Goal: Task Accomplishment & Management: Complete application form

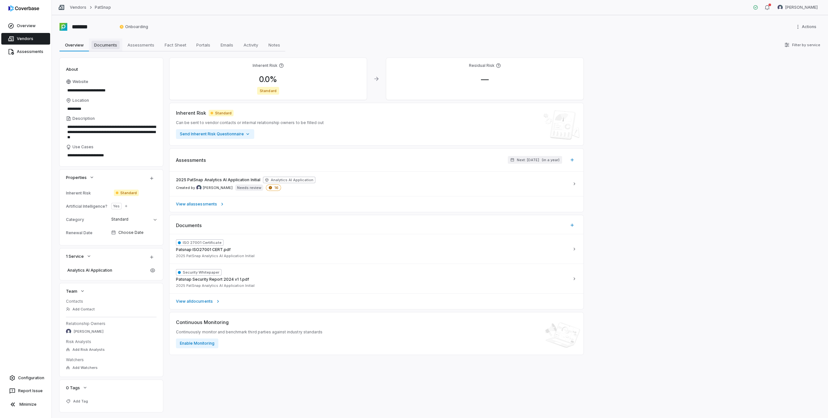
click at [106, 46] on span "Documents" at bounding box center [106, 45] width 28 height 8
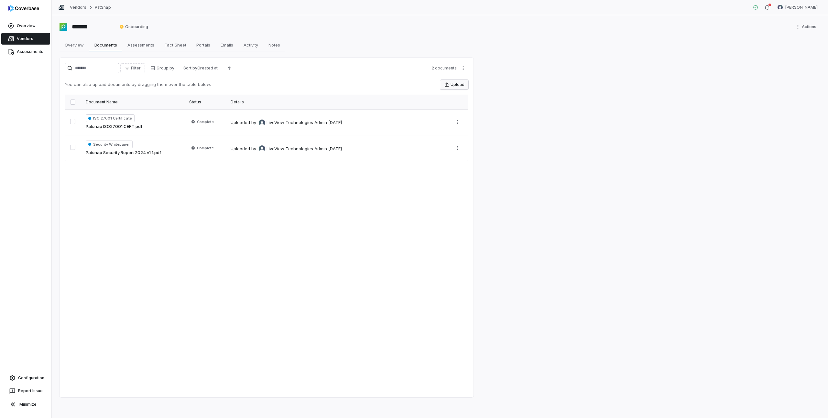
click at [446, 88] on button "Upload" at bounding box center [454, 85] width 28 height 10
click at [68, 46] on span "Overview" at bounding box center [74, 45] width 24 height 8
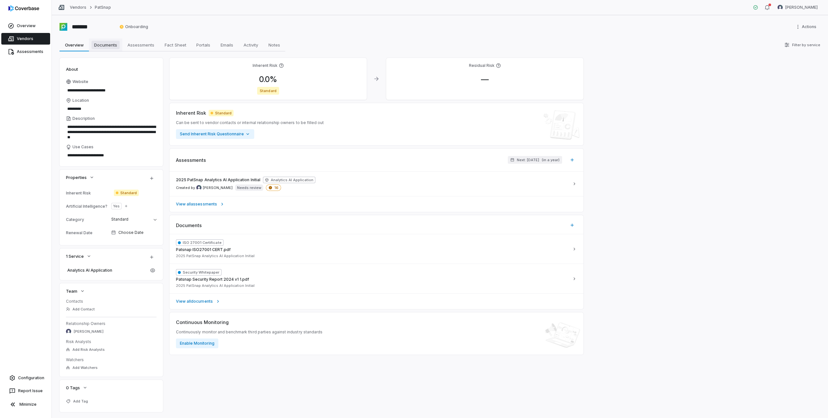
click at [106, 47] on span "Documents" at bounding box center [106, 45] width 28 height 8
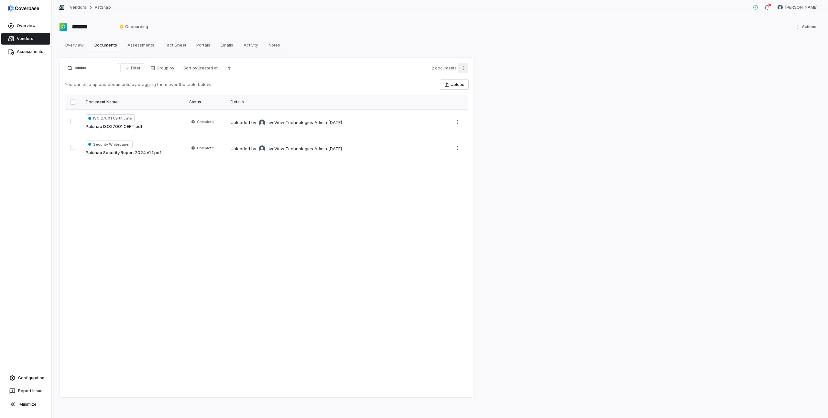
click at [463, 68] on html "Overview Vendors Assessments Configuration Report Issue Minimize Vendors PatSna…" at bounding box center [414, 209] width 828 height 418
click at [390, 217] on html "Overview Vendors Assessments Configuration Report Issue Minimize Vendors PatSna…" at bounding box center [414, 209] width 828 height 418
click at [448, 82] on icon "button" at bounding box center [446, 84] width 5 height 5
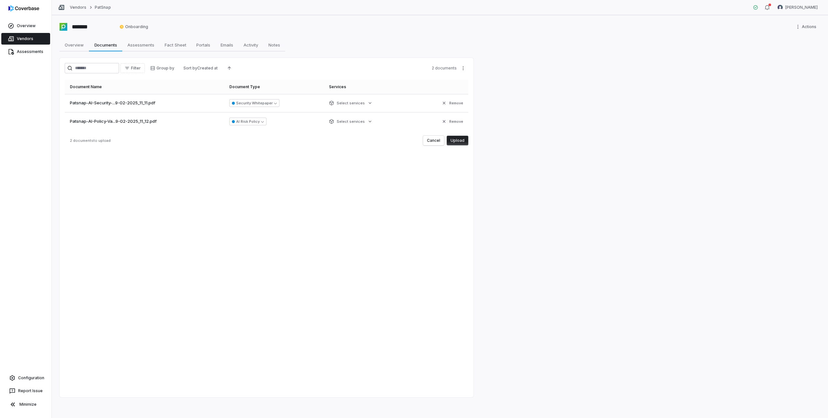
click at [462, 140] on button "Upload" at bounding box center [458, 141] width 22 height 10
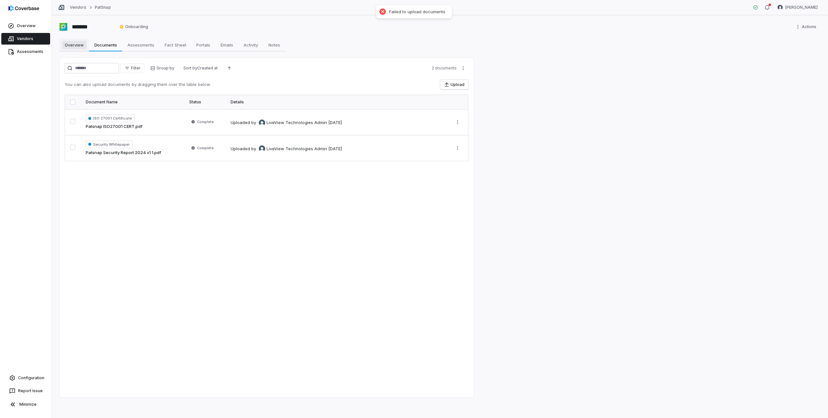
click at [77, 46] on span "Overview" at bounding box center [74, 45] width 24 height 8
type textarea "*"
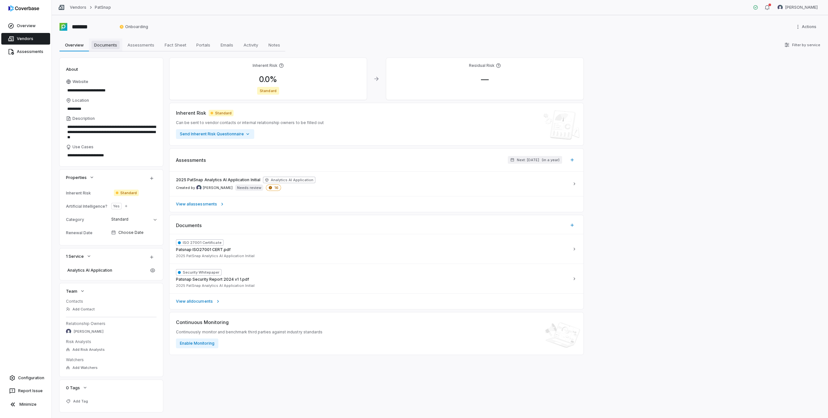
click at [105, 48] on span "Documents" at bounding box center [106, 45] width 28 height 8
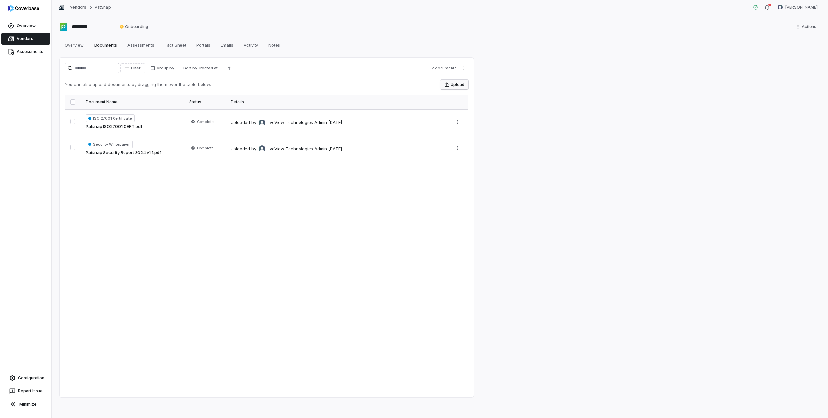
click at [447, 83] on icon "button" at bounding box center [446, 84] width 5 height 5
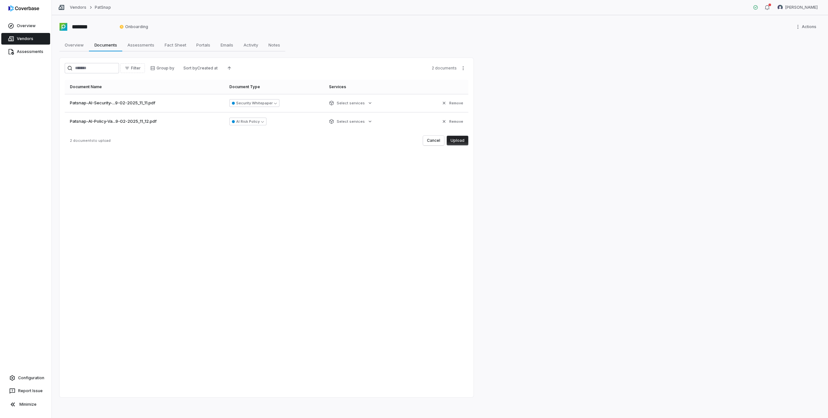
click at [459, 138] on button "Upload" at bounding box center [458, 141] width 22 height 10
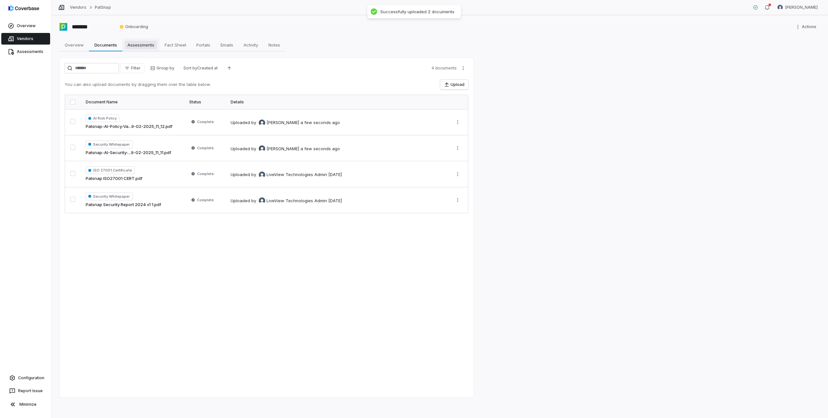
click at [135, 48] on span "Assessments" at bounding box center [141, 45] width 32 height 8
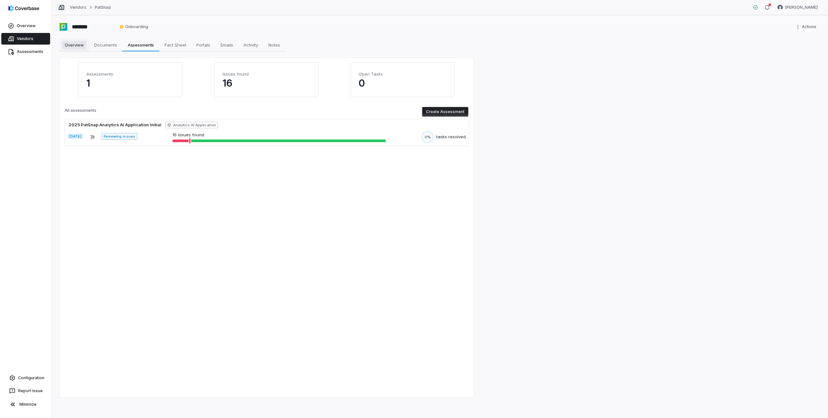
click at [82, 45] on span "Overview" at bounding box center [74, 45] width 24 height 8
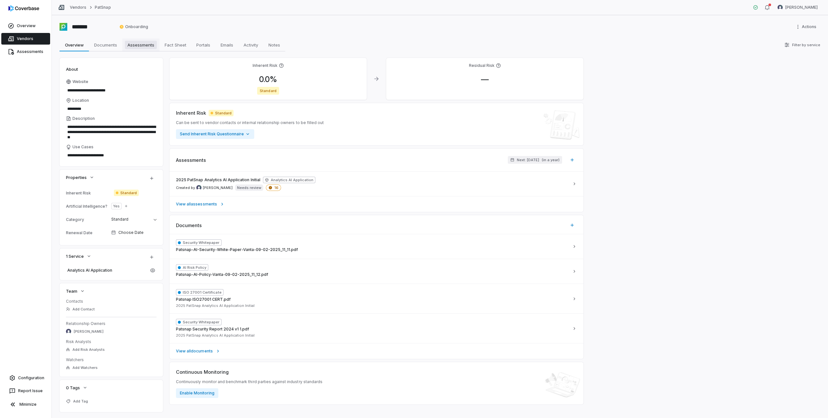
click at [136, 44] on span "Assessments" at bounding box center [141, 45] width 32 height 8
type textarea "*"
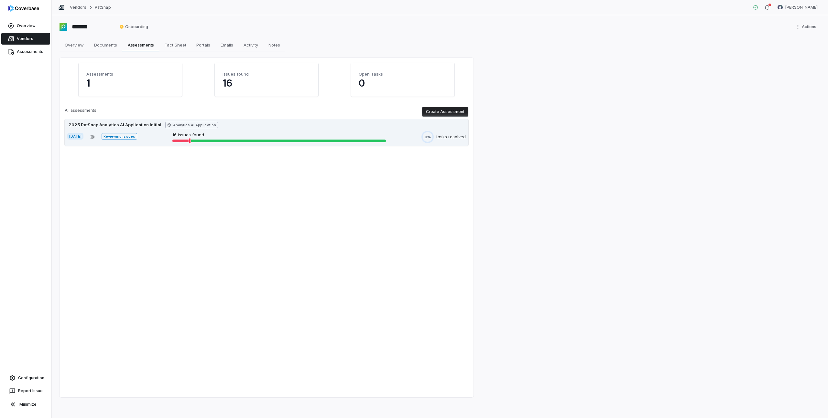
click at [400, 133] on div "[DATE] Reviewing issues 16 issues found 0% tasks resolved" at bounding box center [266, 137] width 398 height 12
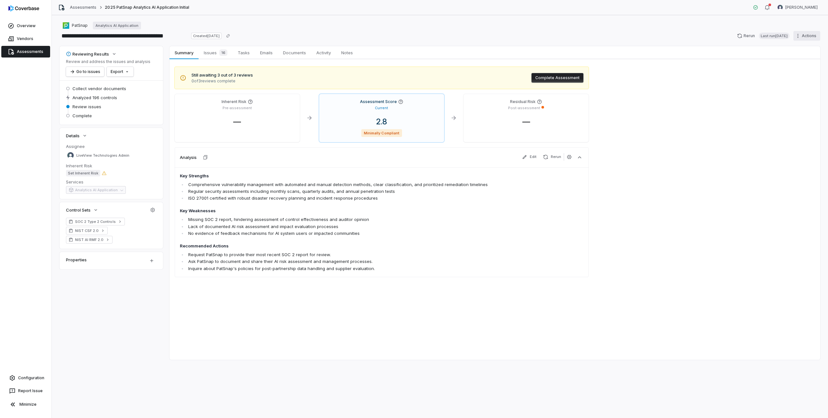
click at [805, 36] on html "**********" at bounding box center [414, 209] width 828 height 418
click at [792, 94] on div "Delete" at bounding box center [798, 92] width 47 height 10
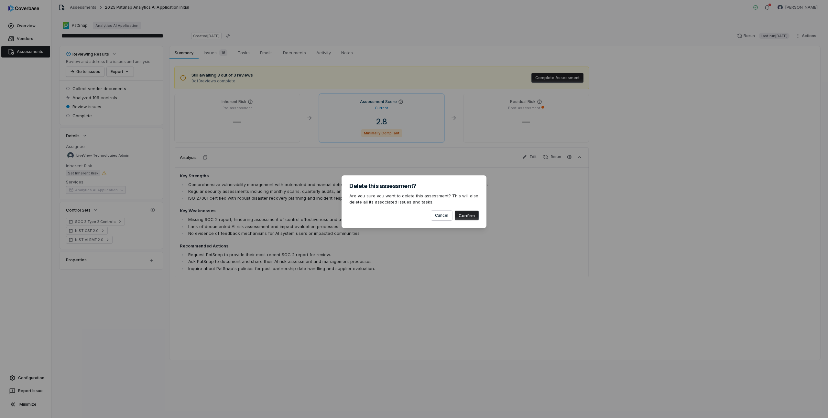
click at [466, 216] on button "Confirm" at bounding box center [467, 216] width 24 height 10
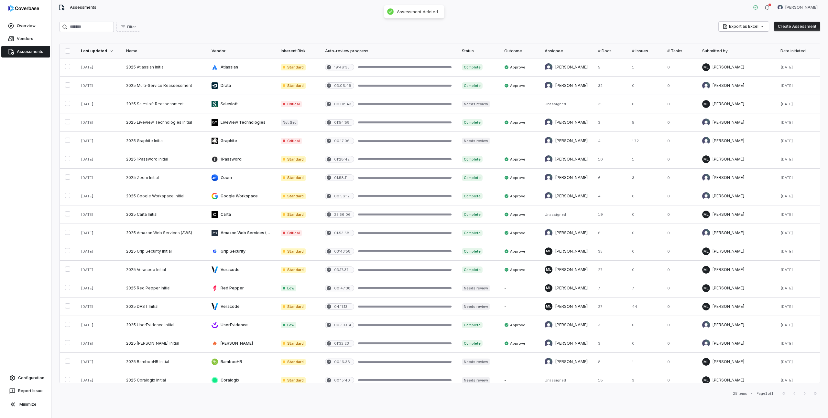
click at [29, 32] on div "Overview" at bounding box center [25, 25] width 51 height 13
click at [26, 39] on link "Vendors" at bounding box center [25, 39] width 49 height 12
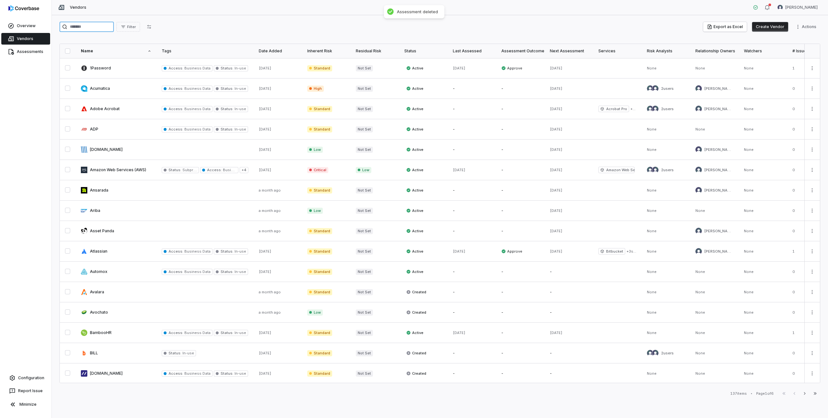
click at [88, 29] on input "search" at bounding box center [86, 27] width 54 height 10
type input "***"
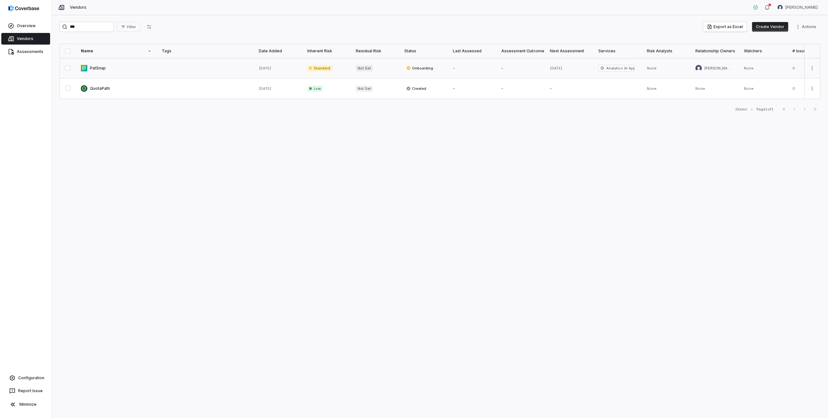
click at [98, 66] on link at bounding box center [116, 68] width 81 height 20
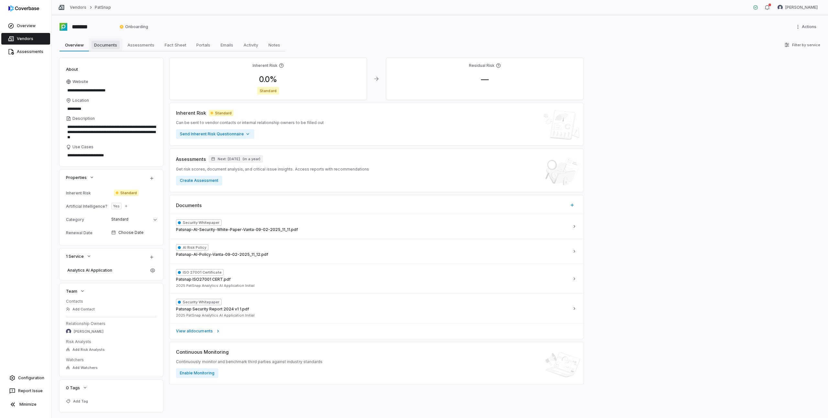
click at [108, 46] on span "Documents" at bounding box center [106, 45] width 28 height 8
type textarea "*"
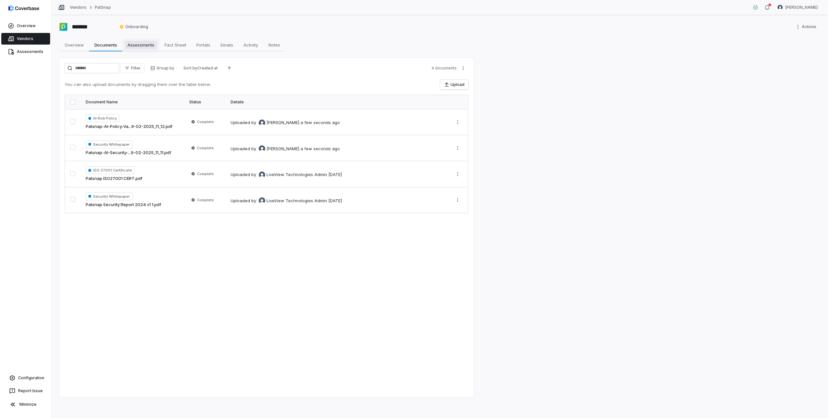
click at [143, 44] on span "Assessments" at bounding box center [141, 45] width 32 height 8
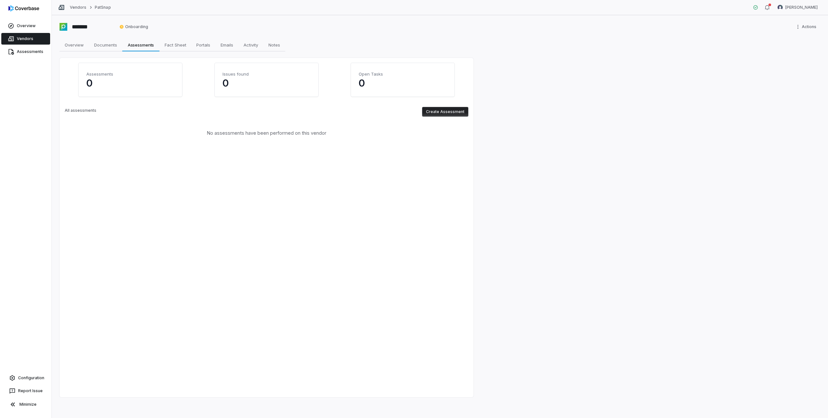
click at [448, 110] on button "Create Assessment" at bounding box center [445, 112] width 46 height 10
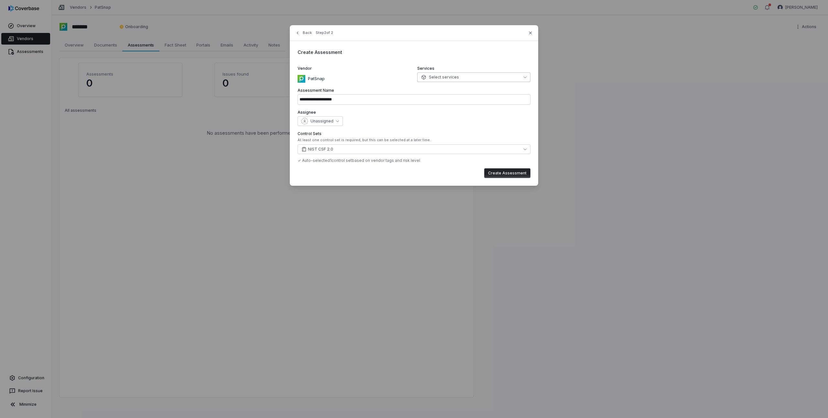
click at [454, 76] on span "Select services" at bounding box center [440, 77] width 38 height 5
type input "**********"
click at [377, 62] on div "**********" at bounding box center [414, 105] width 248 height 161
click at [331, 121] on span "Unassigned" at bounding box center [321, 121] width 23 height 5
type input "**"
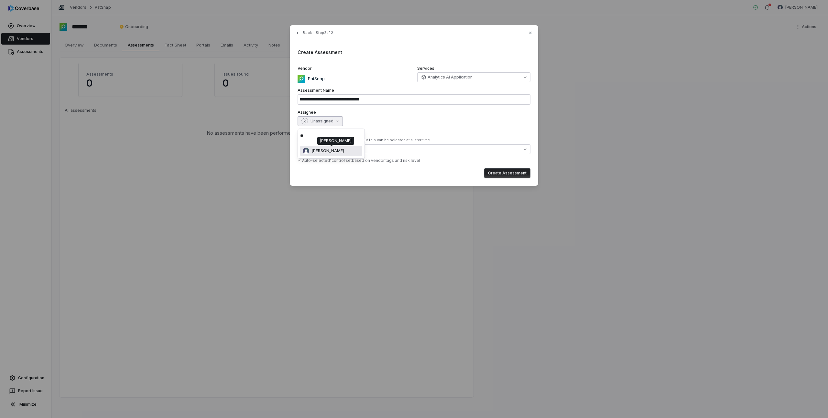
click at [327, 150] on span "[PERSON_NAME]" at bounding box center [328, 150] width 32 height 5
click at [386, 122] on div "[PERSON_NAME]" at bounding box center [413, 121] width 233 height 10
click at [368, 148] on button "NIST CSF 2.0" at bounding box center [413, 150] width 233 height 10
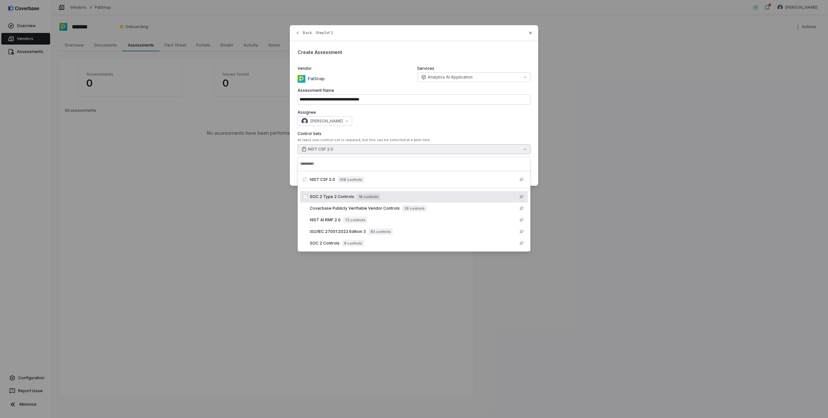
click at [342, 197] on span "SOC 2 Type 2 Controls" at bounding box center [332, 196] width 44 height 5
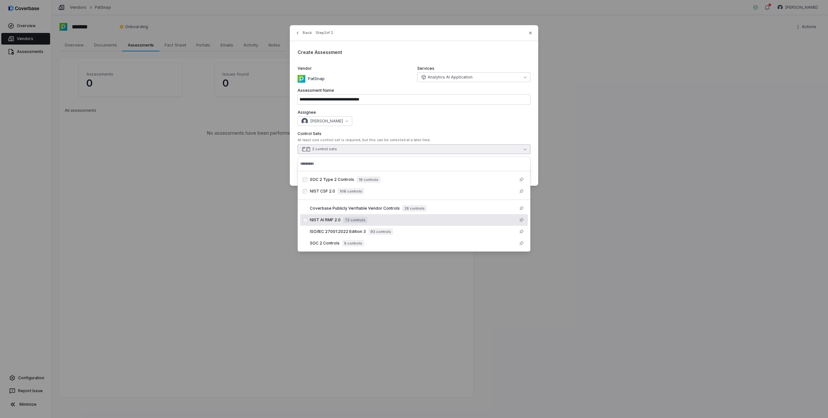
click at [327, 221] on span "NIST AI RMF 2.0" at bounding box center [325, 220] width 31 height 5
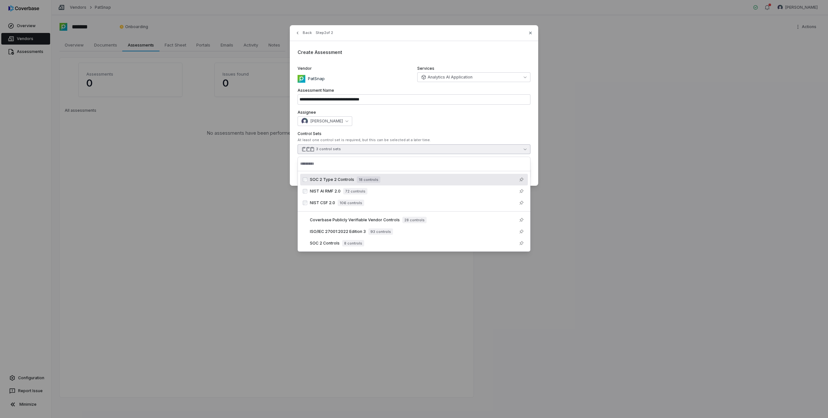
click at [394, 121] on div "[PERSON_NAME]" at bounding box center [413, 121] width 233 height 10
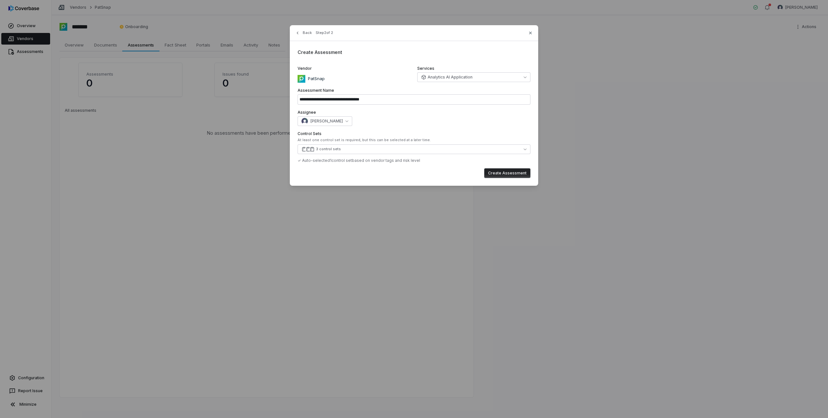
click at [500, 171] on button "Create Assessment" at bounding box center [507, 173] width 46 height 10
type input "**********"
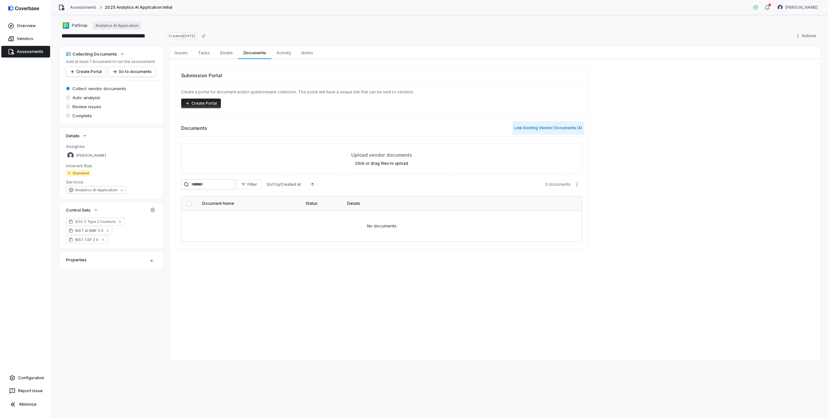
click at [556, 127] on button "Link Existing Vendor Documents ( 4 )" at bounding box center [548, 128] width 72 height 14
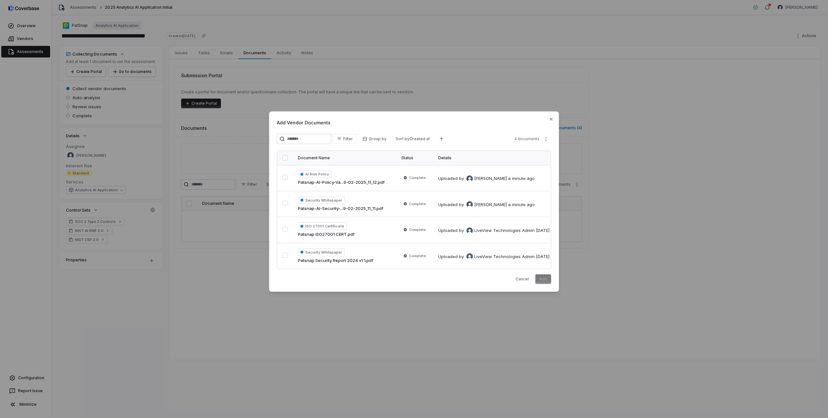
click at [285, 157] on button "button" at bounding box center [284, 158] width 5 height 5
click at [537, 280] on button "Add" at bounding box center [543, 280] width 16 height 10
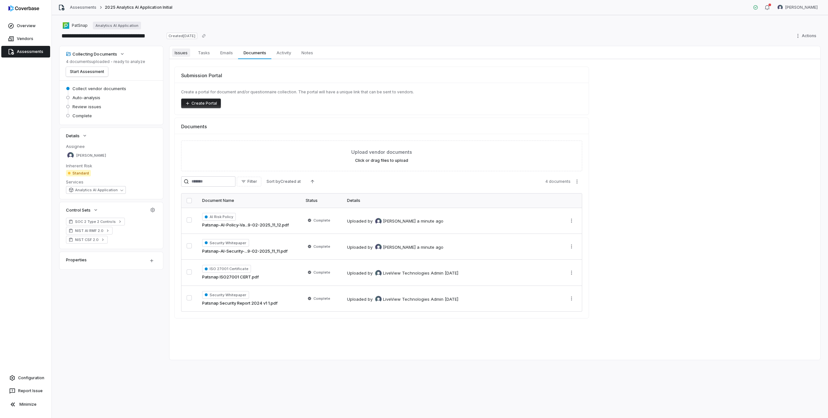
click at [184, 56] on span "Issues" at bounding box center [181, 53] width 18 height 8
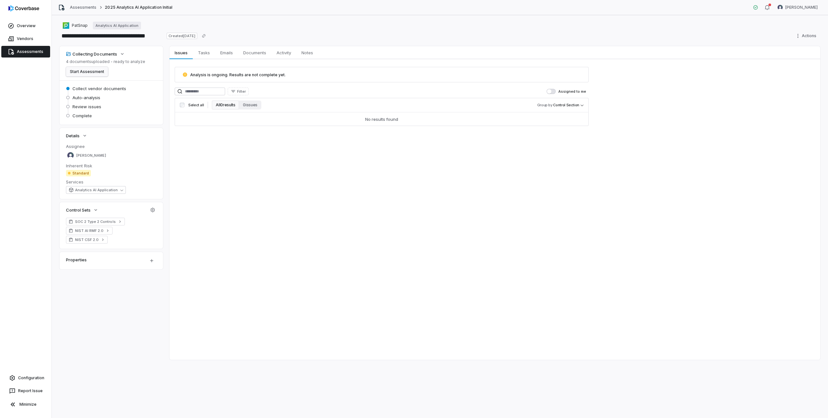
click at [90, 70] on button "Start Assessment" at bounding box center [87, 72] width 42 height 10
click at [285, 52] on span "Activity" at bounding box center [284, 53] width 20 height 8
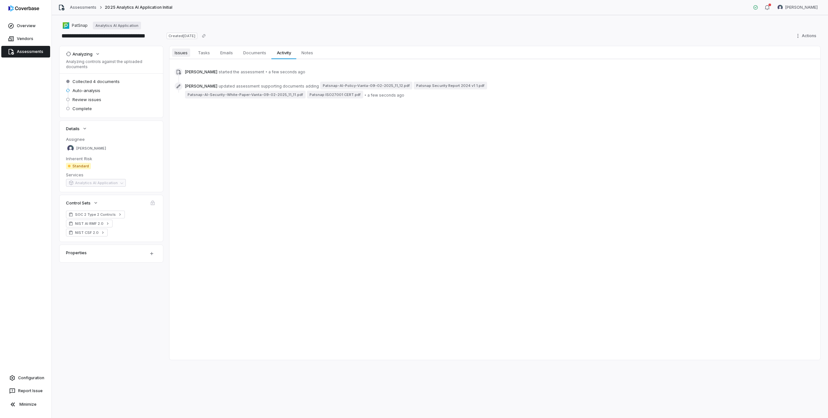
click at [182, 53] on span "Issues" at bounding box center [181, 53] width 18 height 8
